Goal: Transaction & Acquisition: Subscribe to service/newsletter

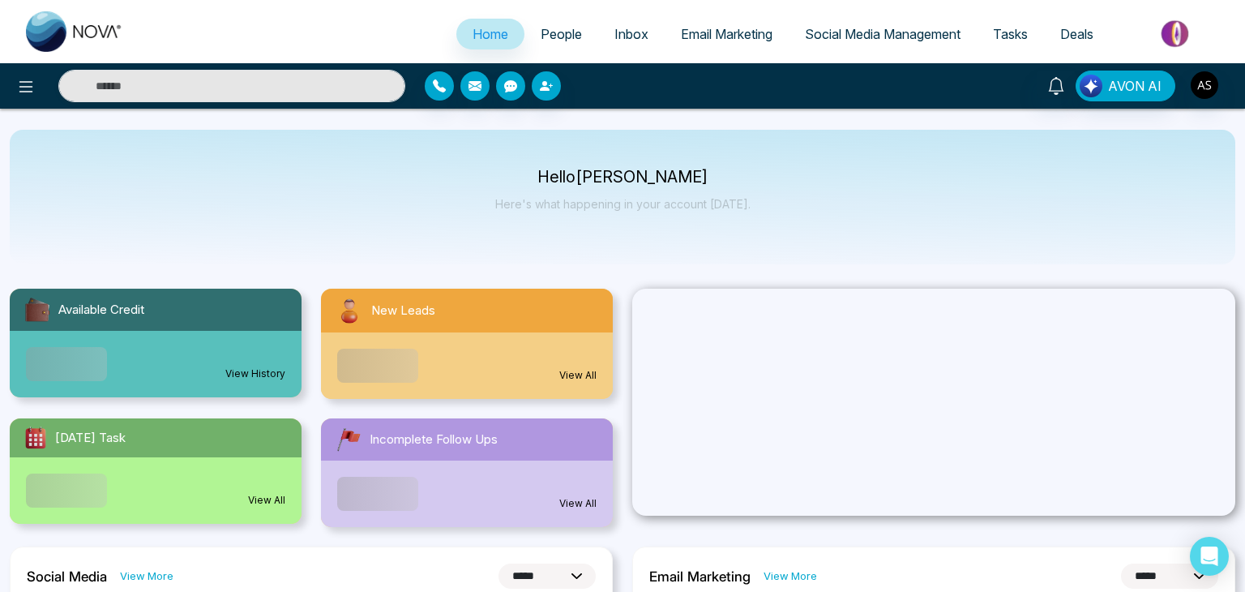
select select "*"
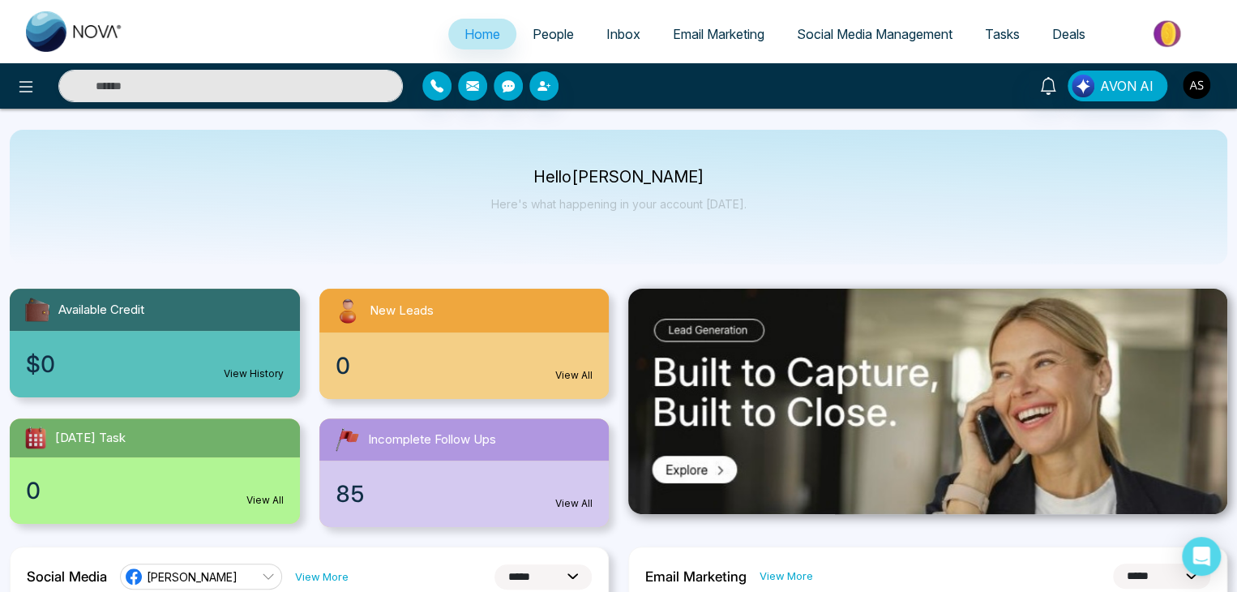
click at [860, 43] on link "Social Media Management" at bounding box center [875, 34] width 188 height 31
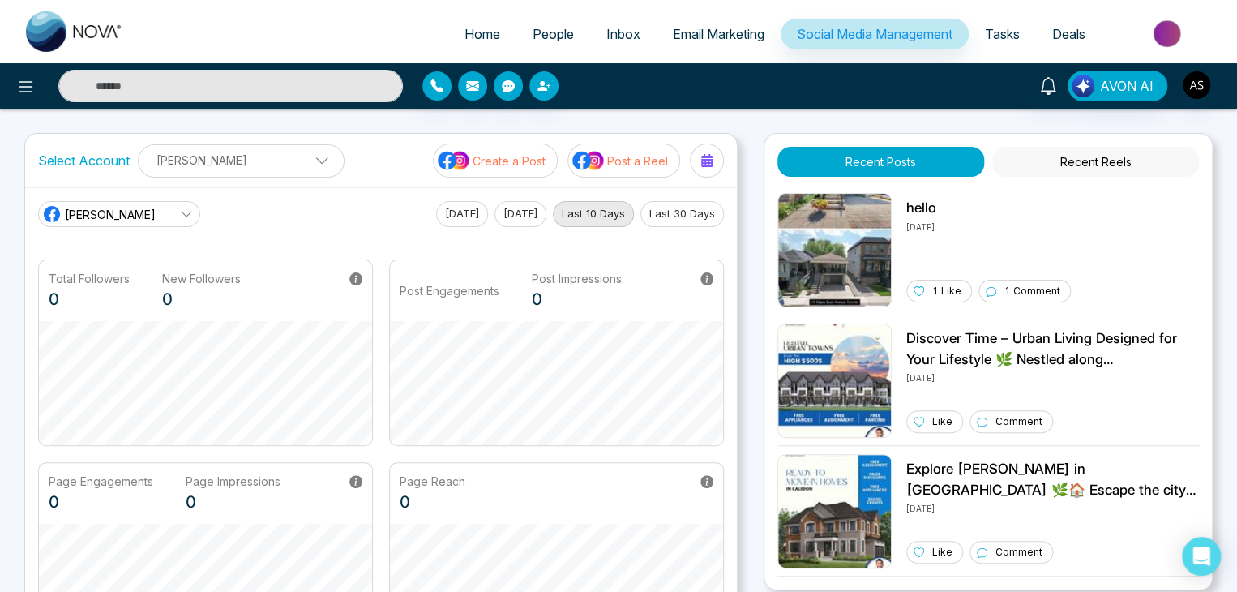
click at [489, 29] on link "Home" at bounding box center [482, 34] width 68 height 31
select select "*"
